Goal: Use online tool/utility: Utilize a website feature to perform a specific function

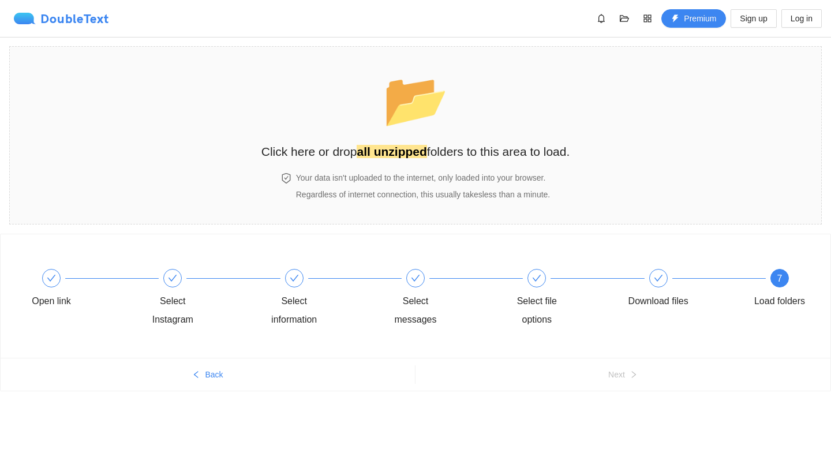
click at [80, 23] on div "DoubleText" at bounding box center [61, 19] width 95 height 12
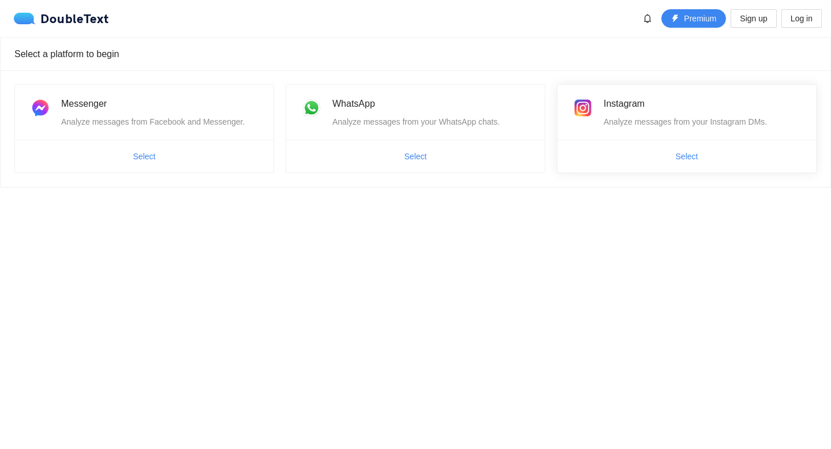
click at [634, 159] on span "Select" at bounding box center [687, 156] width 259 height 18
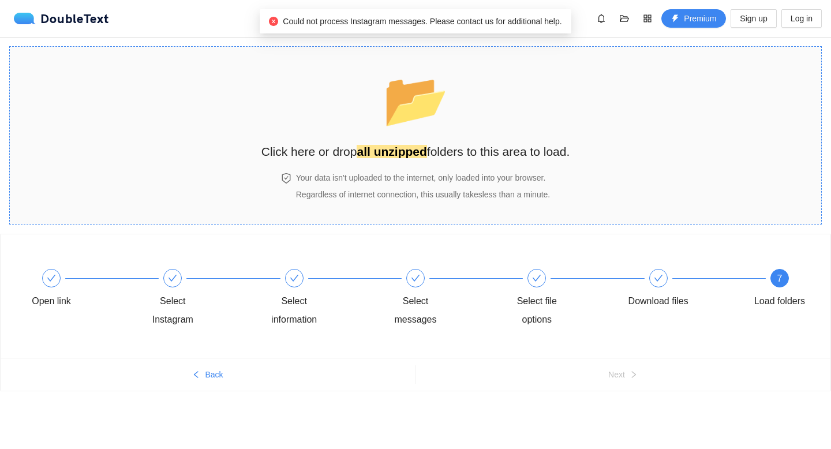
click at [402, 95] on span "📂" at bounding box center [416, 99] width 66 height 59
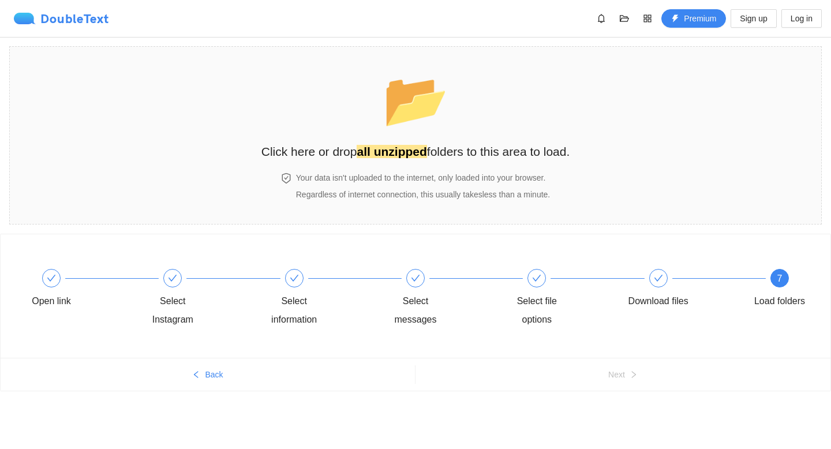
click at [65, 16] on div "DoubleText" at bounding box center [61, 19] width 95 height 12
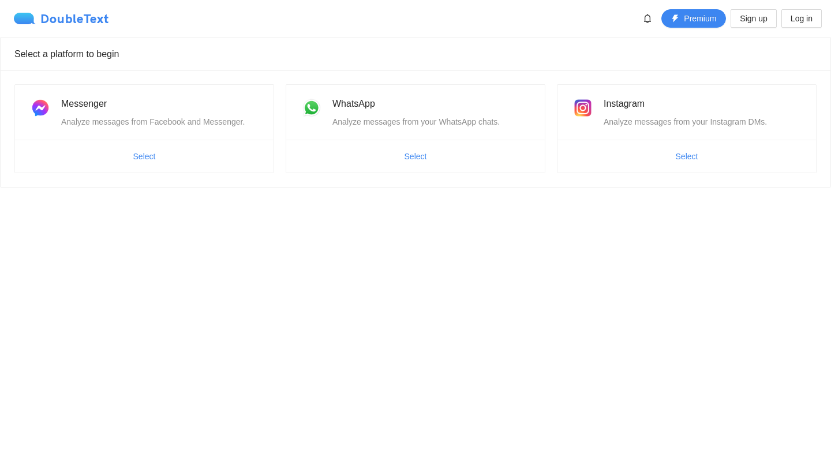
click at [65, 16] on div "DoubleText" at bounding box center [61, 19] width 95 height 12
